Goal: Transaction & Acquisition: Purchase product/service

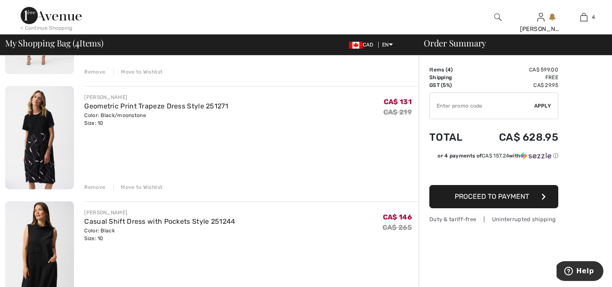
scroll to position [271, 0]
click at [95, 187] on div "Remove" at bounding box center [94, 187] width 21 height 8
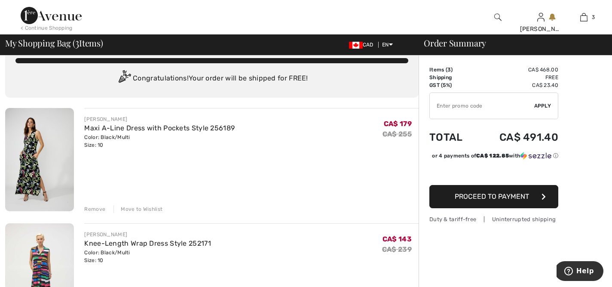
scroll to position [18, 0]
click at [38, 172] on img at bounding box center [39, 159] width 69 height 103
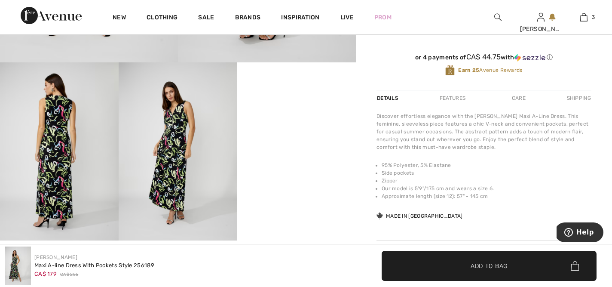
scroll to position [285, 0]
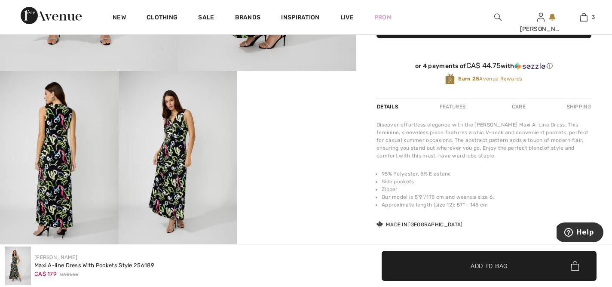
click at [186, 156] on img at bounding box center [178, 160] width 119 height 178
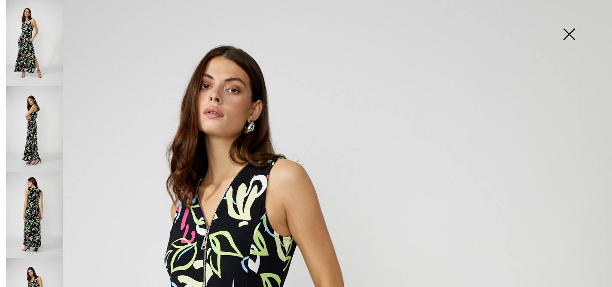
scroll to position [0, 0]
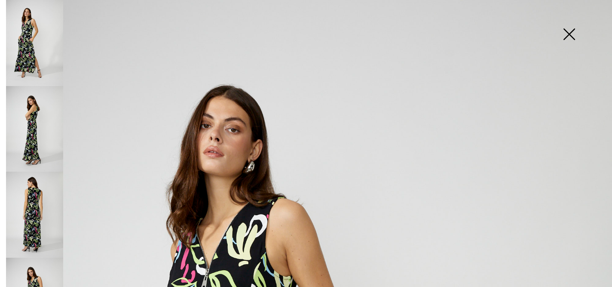
click at [569, 34] on img at bounding box center [569, 35] width 43 height 44
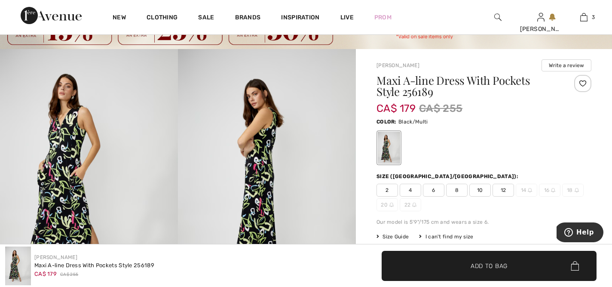
scroll to position [42, 0]
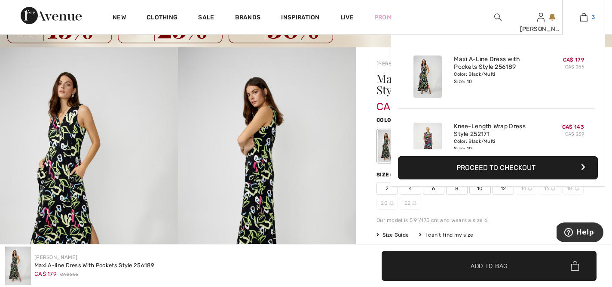
click at [584, 19] on img at bounding box center [583, 17] width 7 height 10
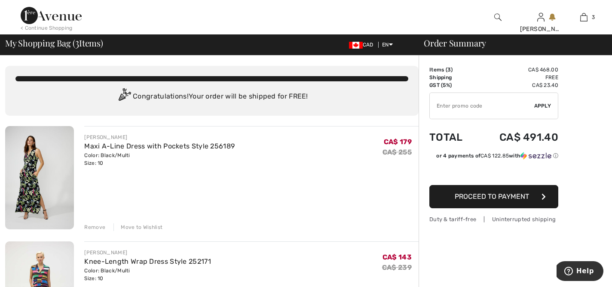
type input "NEW15"
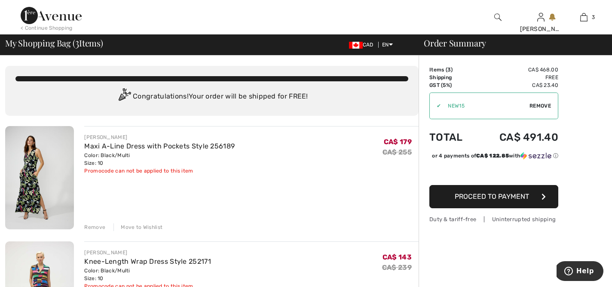
click at [546, 103] on span "Remove" at bounding box center [540, 106] width 21 height 8
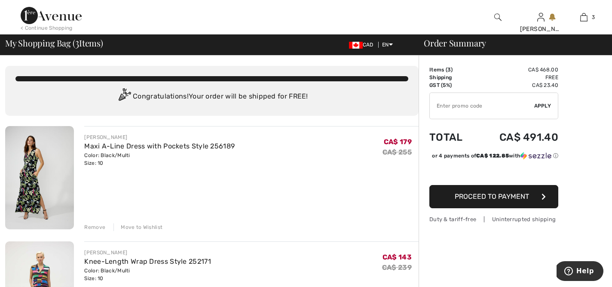
click at [492, 106] on input "TEXT" at bounding box center [482, 106] width 104 height 26
click at [545, 106] on span "Apply" at bounding box center [542, 106] width 17 height 8
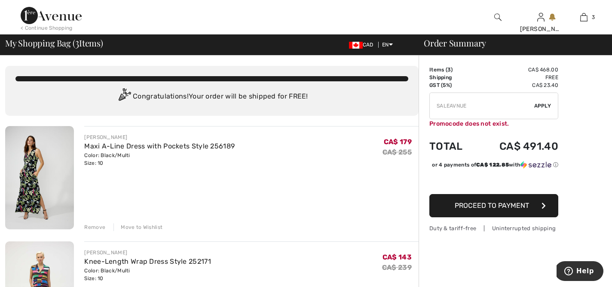
click at [475, 107] on input "TEXT" at bounding box center [482, 106] width 104 height 26
type input "SALEAVENUE"
click at [546, 107] on span "Apply" at bounding box center [542, 106] width 17 height 8
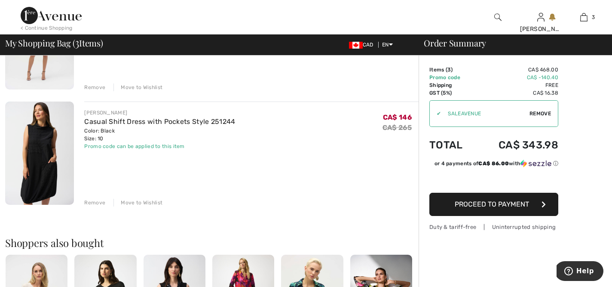
scroll to position [182, 0]
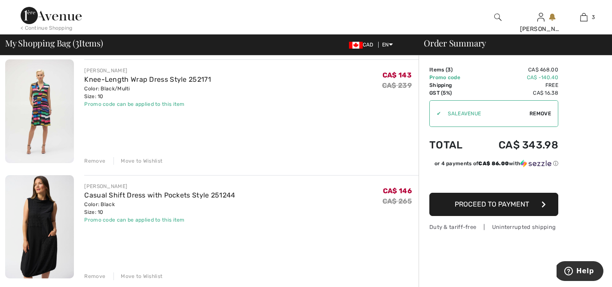
click at [492, 202] on span "Proceed to Payment" at bounding box center [492, 204] width 74 height 8
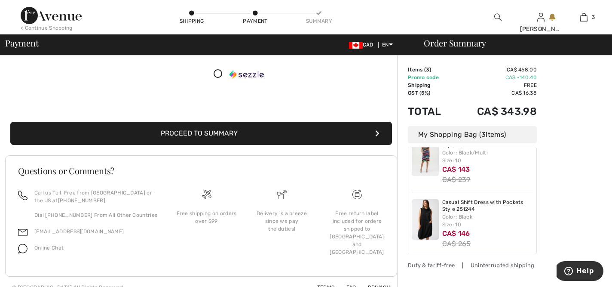
scroll to position [162, 0]
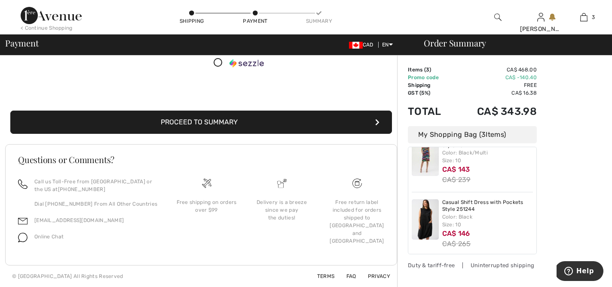
click at [221, 123] on button "Proceed to Summary" at bounding box center [201, 121] width 382 height 23
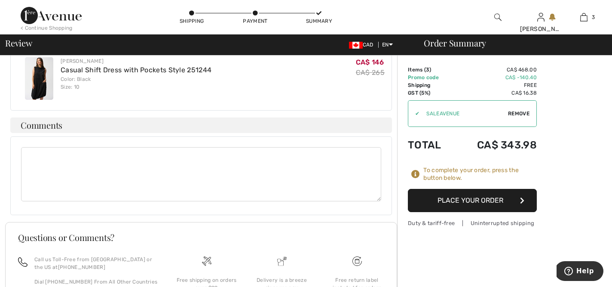
scroll to position [490, 0]
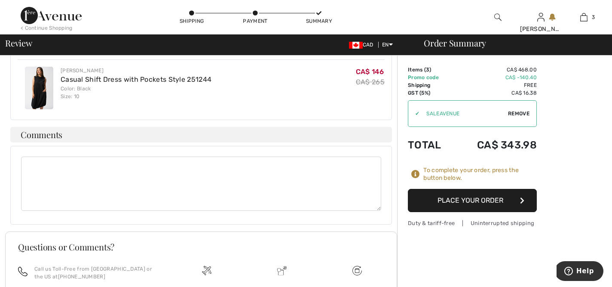
click at [471, 197] on button "Place Your Order" at bounding box center [472, 200] width 129 height 23
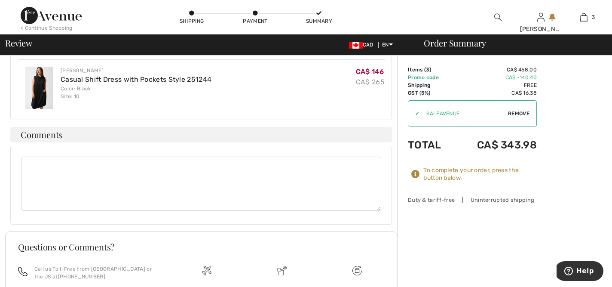
scroll to position [457, 0]
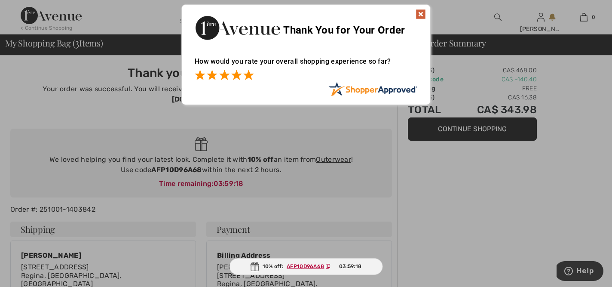
click at [250, 76] on span at bounding box center [248, 75] width 10 height 10
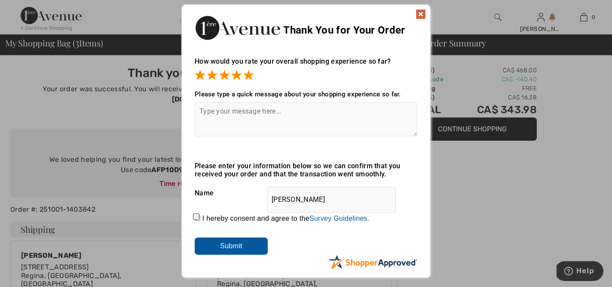
click at [222, 248] on input "Submit" at bounding box center [231, 245] width 73 height 17
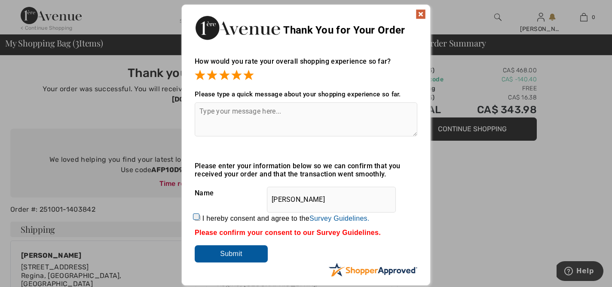
click at [421, 12] on img at bounding box center [421, 14] width 10 height 10
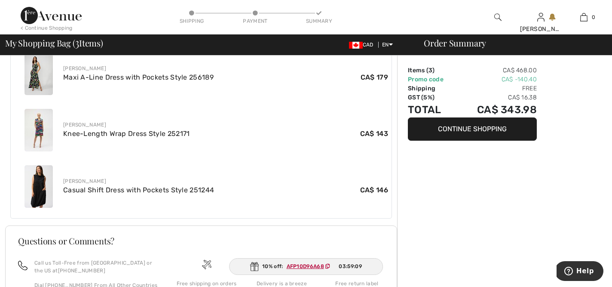
scroll to position [345, 0]
